Goal: Information Seeking & Learning: Learn about a topic

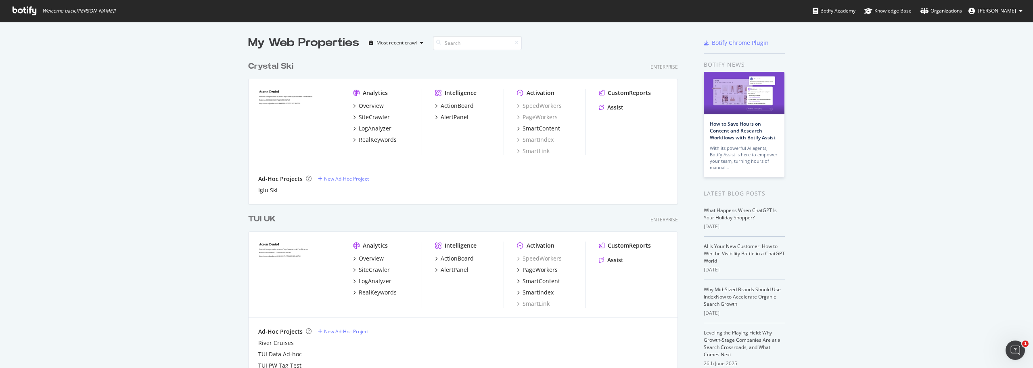
scroll to position [362, 1021]
click at [260, 219] on div "TUI UK" at bounding box center [261, 219] width 27 height 12
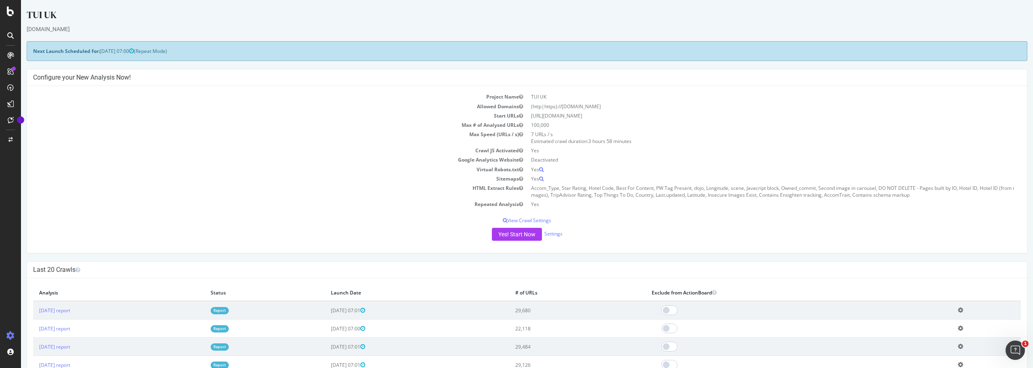
click at [12, 36] on icon at bounding box center [10, 35] width 6 height 6
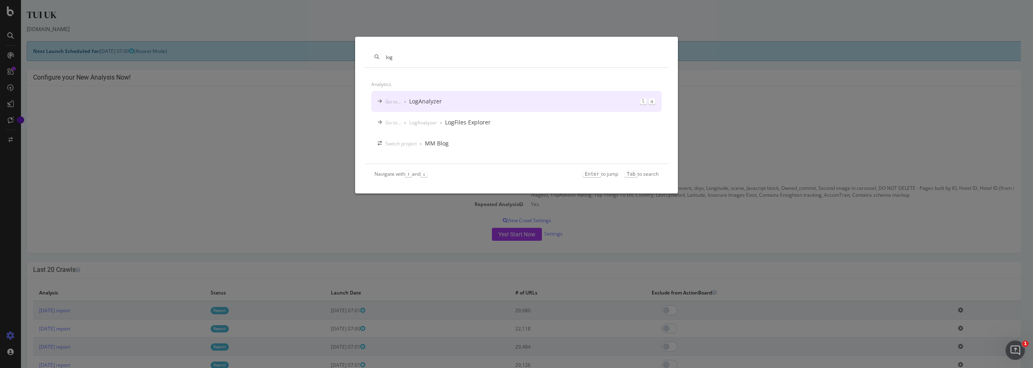
type input "log"
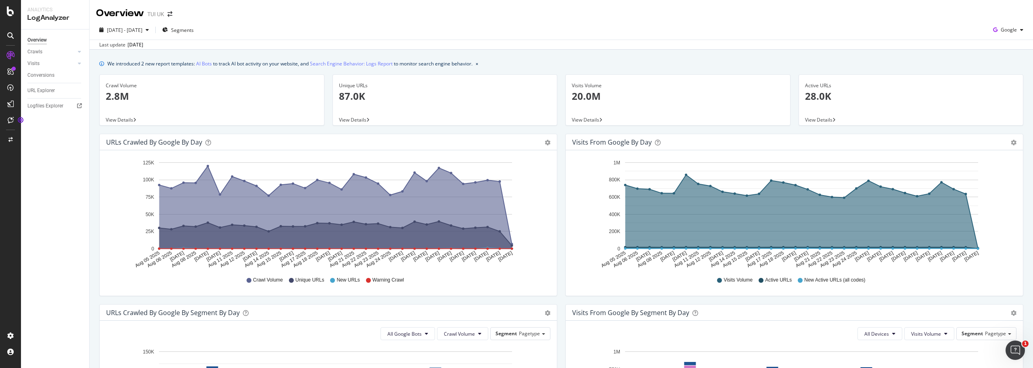
click at [970, 61] on div "We introduced 2 new report templates: AI Bots to track AI bot activity on your …" at bounding box center [561, 63] width 924 height 8
click at [43, 104] on div "Logfiles Explorer" at bounding box center [45, 106] width 36 height 8
click at [10, 38] on icon at bounding box center [10, 35] width 6 height 6
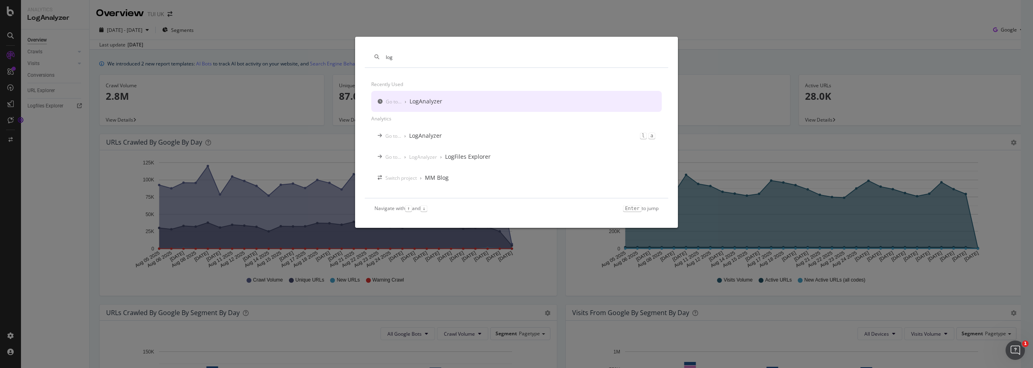
type input "log"
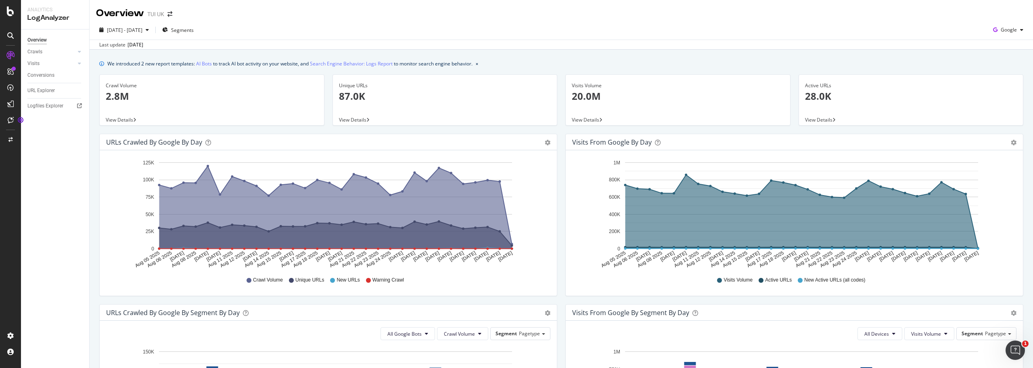
click at [230, 99] on p "2.8M" at bounding box center [212, 96] width 212 height 14
click at [53, 107] on div "LogAnalyzer" at bounding box center [45, 105] width 31 height 8
click at [194, 29] on span "Segments" at bounding box center [182, 30] width 23 height 7
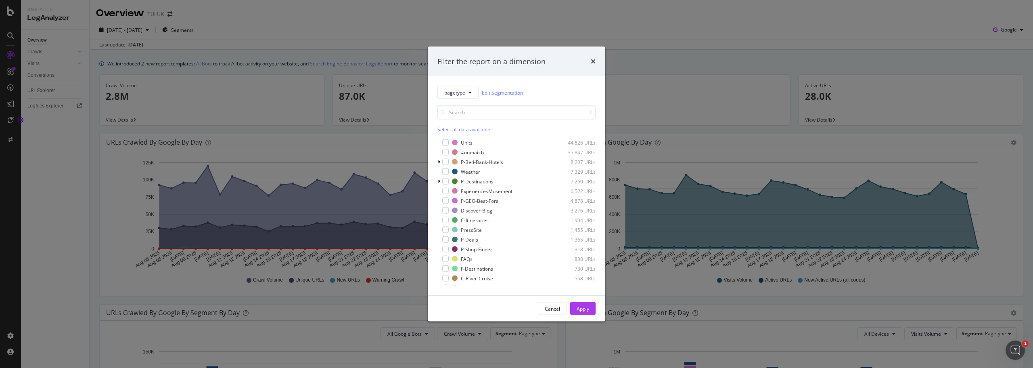
click at [502, 91] on link "Edit Segmentation" at bounding box center [502, 92] width 41 height 8
click at [592, 66] on div "times" at bounding box center [593, 61] width 5 height 10
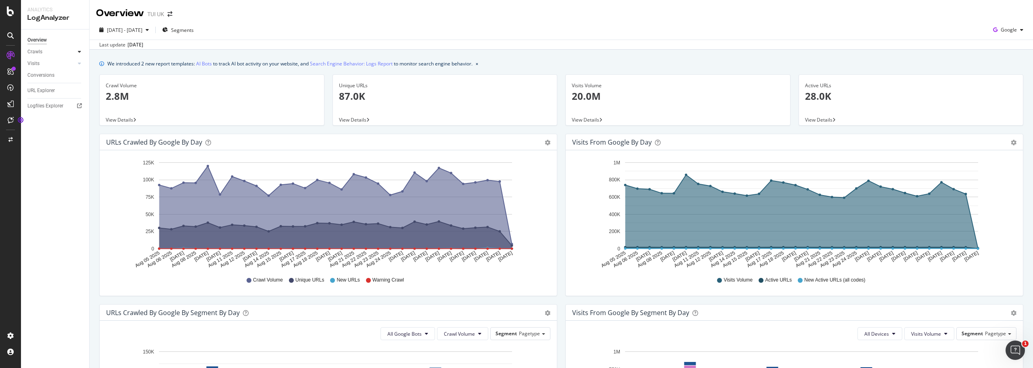
click at [82, 52] on div at bounding box center [79, 52] width 8 height 8
click at [53, 95] on div "HTTP Codes" at bounding box center [44, 95] width 27 height 8
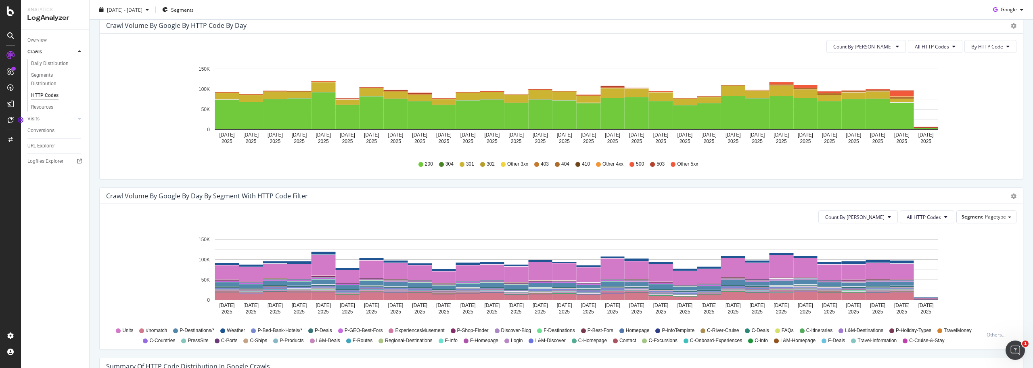
scroll to position [323, 0]
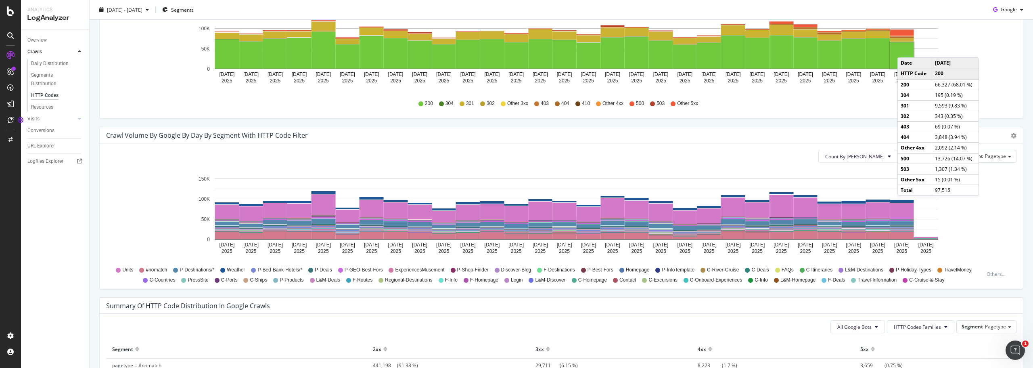
click at [906, 49] on rect "A chart." at bounding box center [902, 55] width 24 height 26
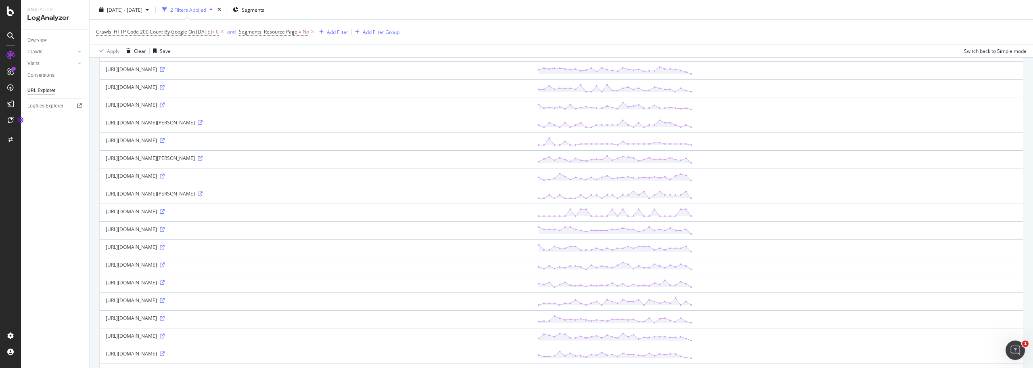
scroll to position [282, 0]
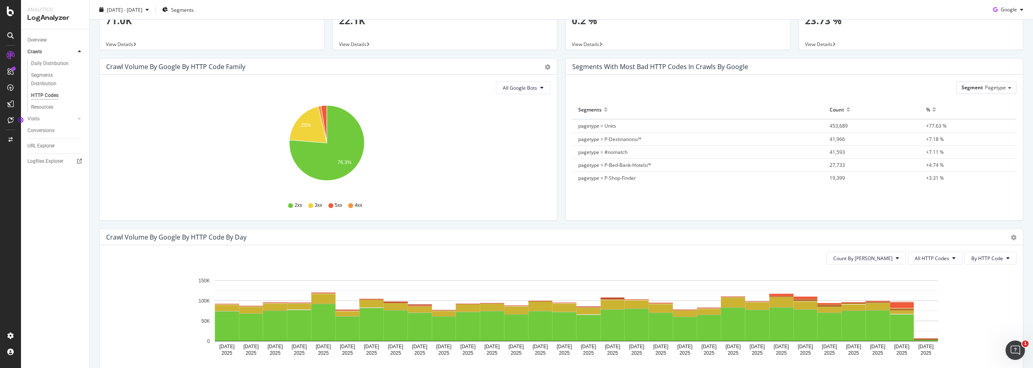
scroll to position [161, 0]
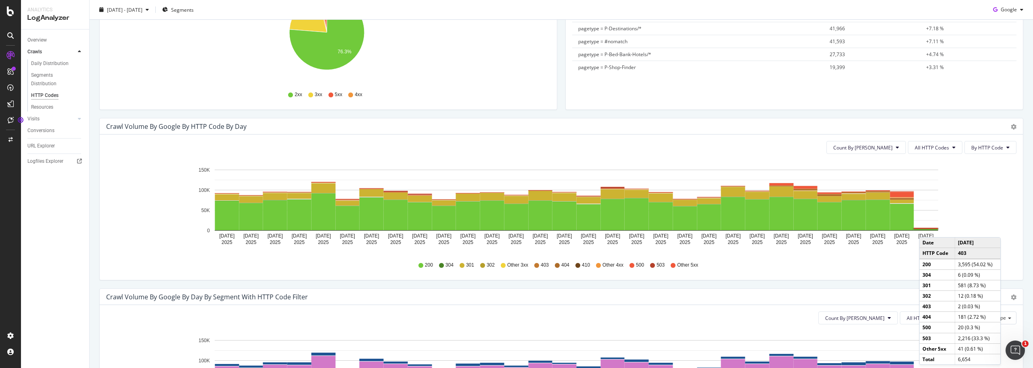
click at [927, 229] on rect "A chart." at bounding box center [926, 229] width 24 height 0
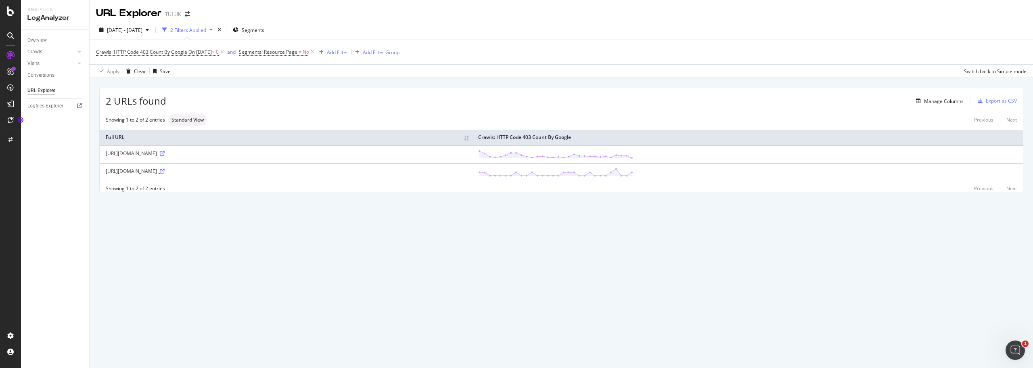
click at [165, 172] on icon at bounding box center [162, 171] width 5 height 5
click at [160, 153] on icon at bounding box center [162, 153] width 5 height 5
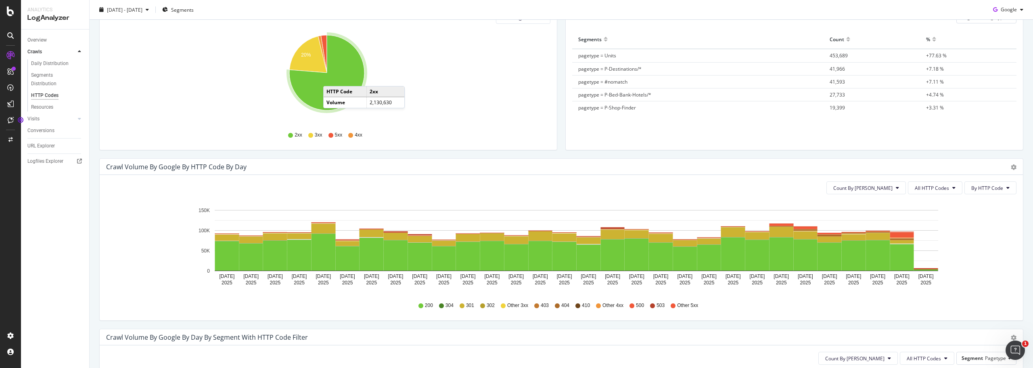
scroll to position [40, 0]
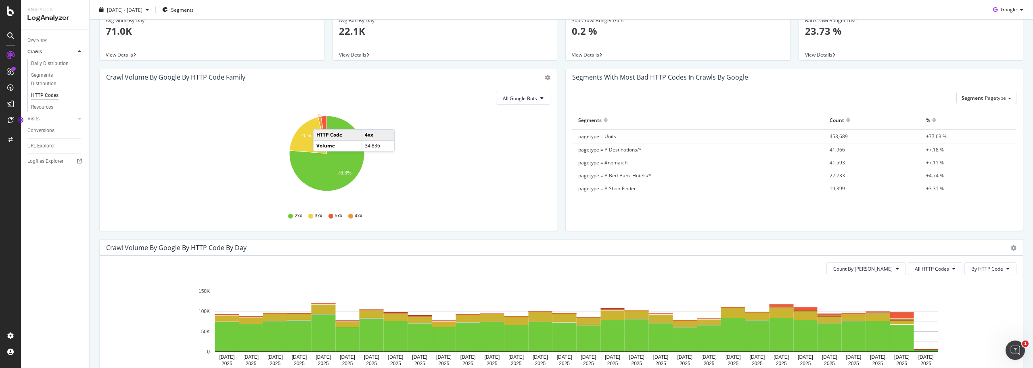
click at [321, 121] on icon "A chart." at bounding box center [322, 134] width 9 height 37
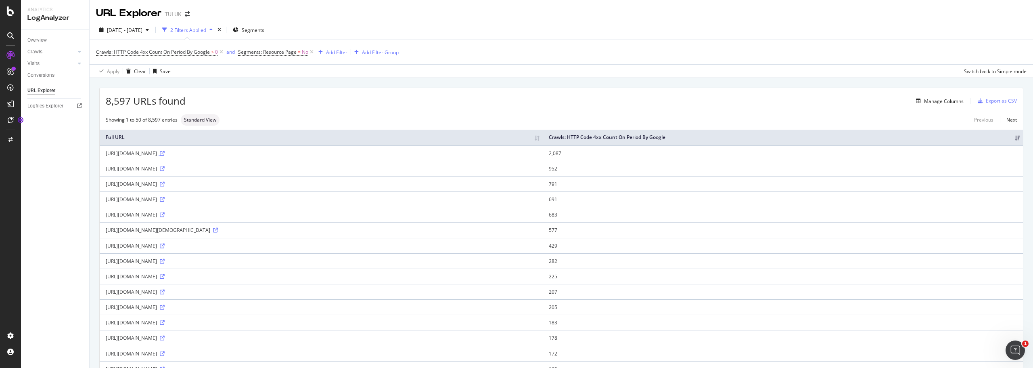
click at [165, 153] on icon at bounding box center [162, 153] width 5 height 5
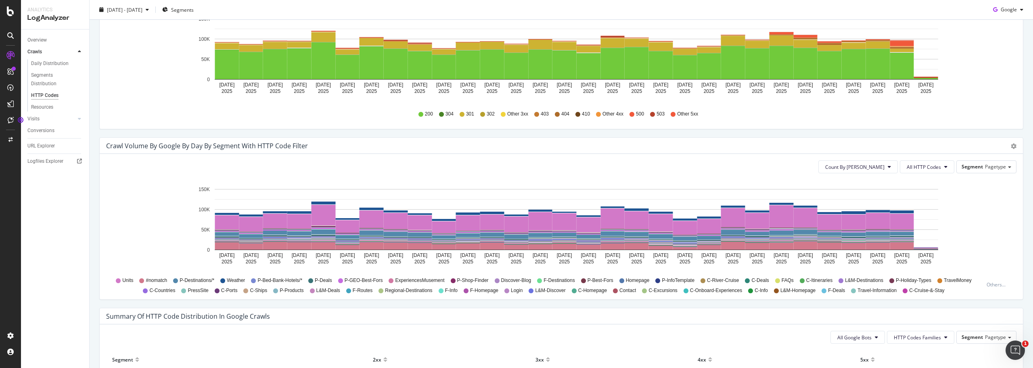
scroll to position [265, 0]
